Goal: Find specific page/section: Find specific page/section

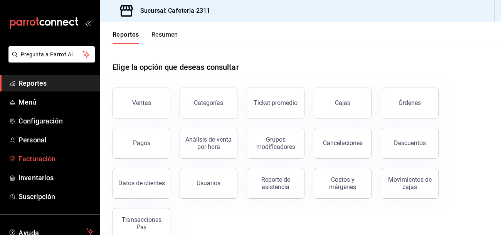
click at [57, 161] on span "Facturación" at bounding box center [55, 158] width 75 height 10
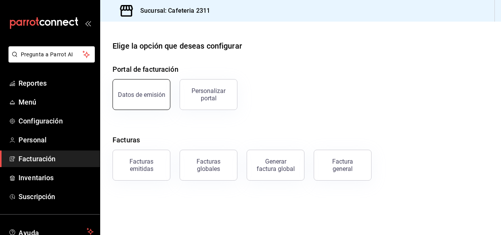
click at [149, 96] on div "Datos de emisión" at bounding box center [141, 94] width 47 height 7
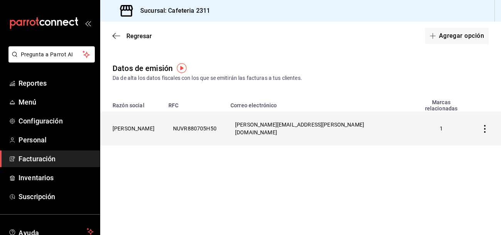
click at [482, 125] on icon "button" at bounding box center [485, 129] width 8 height 8
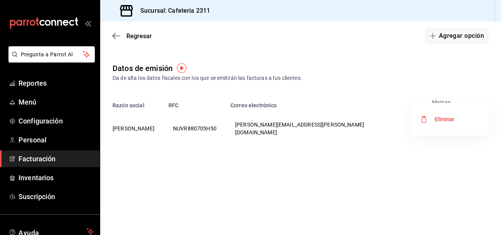
click at [459, 190] on div at bounding box center [250, 117] width 501 height 235
click at [34, 104] on span "Menú" at bounding box center [55, 102] width 75 height 10
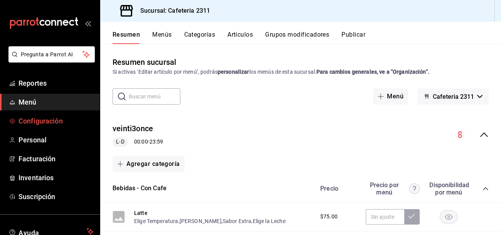
click at [55, 121] on span "Configuración" at bounding box center [55, 121] width 75 height 10
